Goal: Transaction & Acquisition: Obtain resource

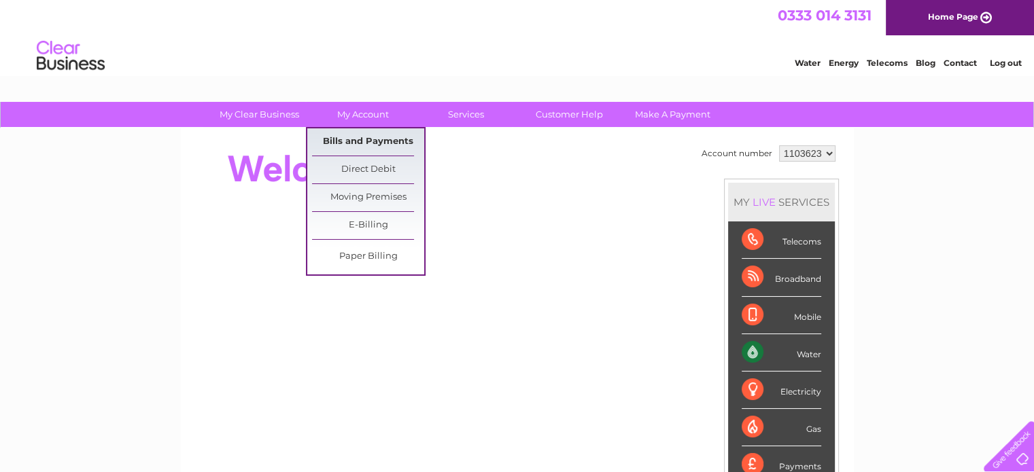
click at [345, 140] on link "Bills and Payments" at bounding box center [368, 141] width 112 height 27
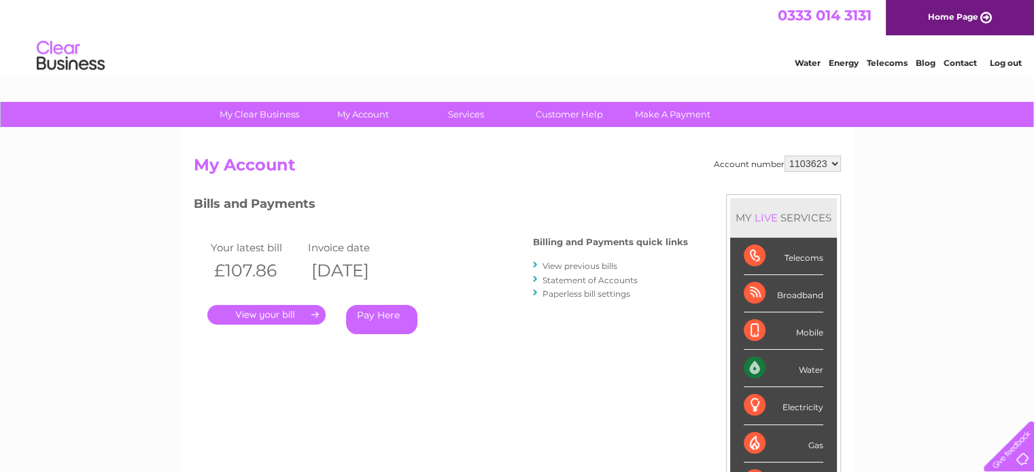
click at [245, 315] on link "." at bounding box center [266, 315] width 118 height 20
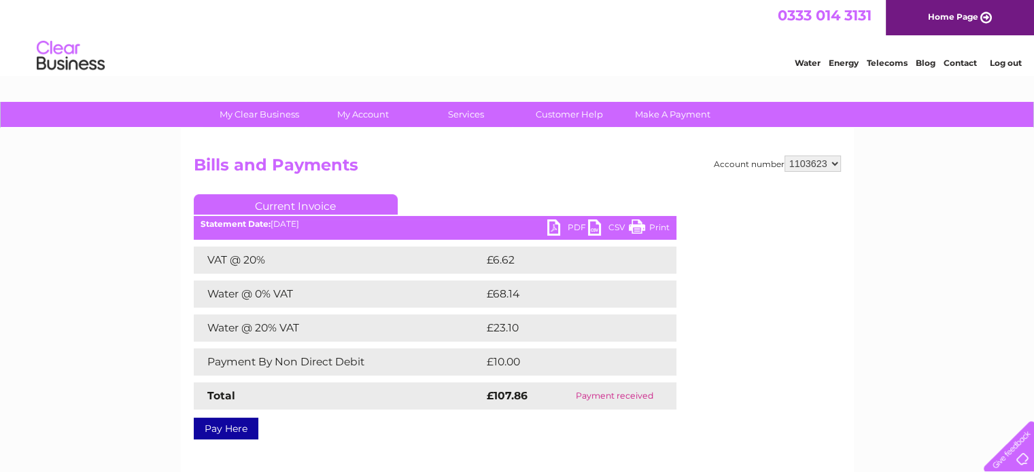
click at [553, 228] on link "PDF" at bounding box center [567, 230] width 41 height 20
click at [1007, 63] on link "Log out" at bounding box center [1005, 63] width 32 height 10
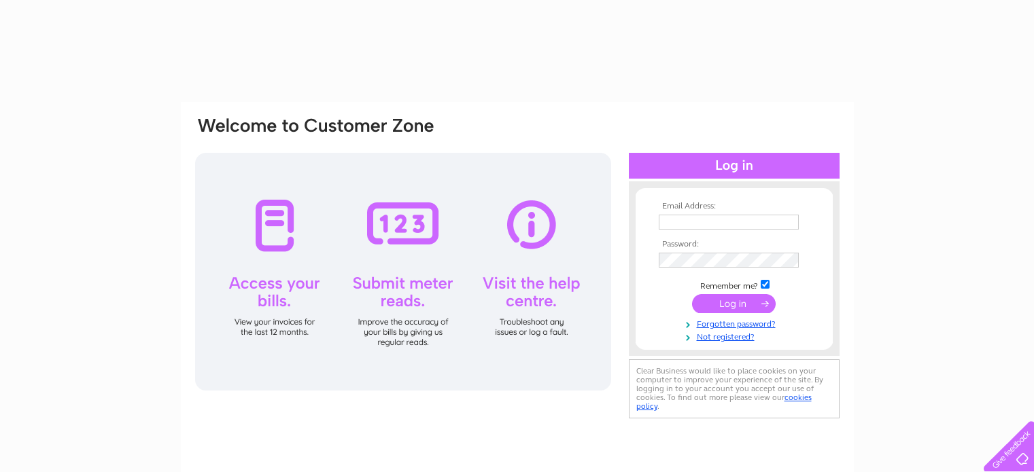
type input "[EMAIL_ADDRESS][DOMAIN_NAME]"
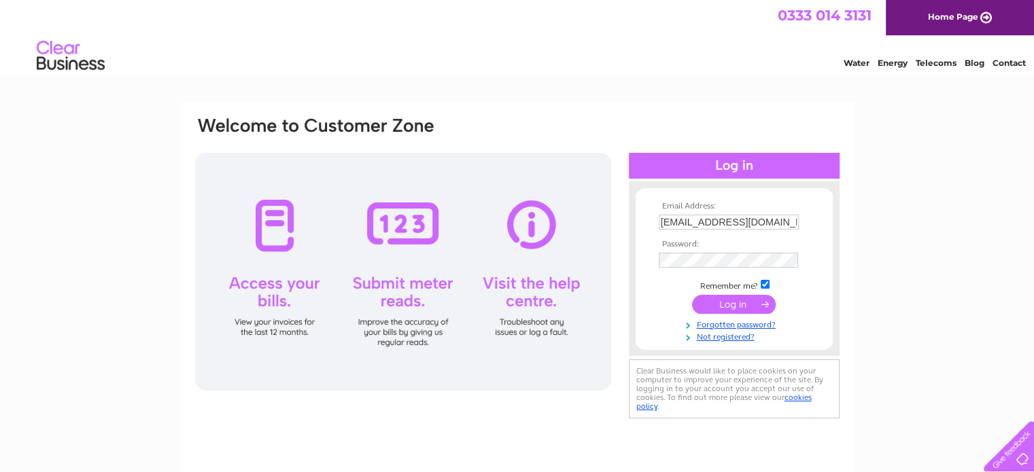
scroll to position [0, 11]
